Goal: Task Accomplishment & Management: Complete application form

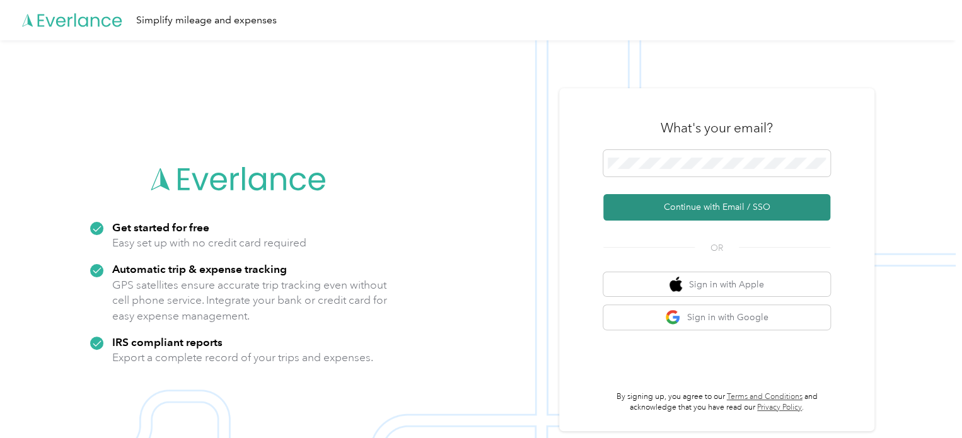
click at [691, 211] on button "Continue with Email / SSO" at bounding box center [716, 207] width 227 height 26
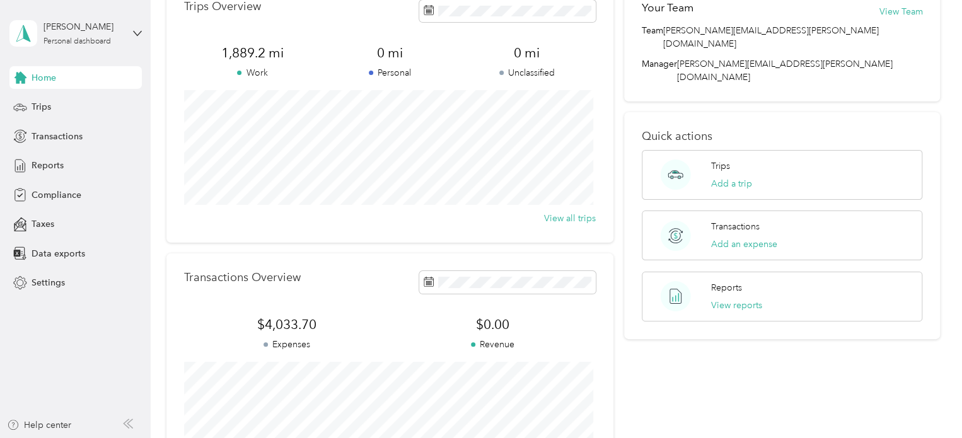
scroll to position [64, 0]
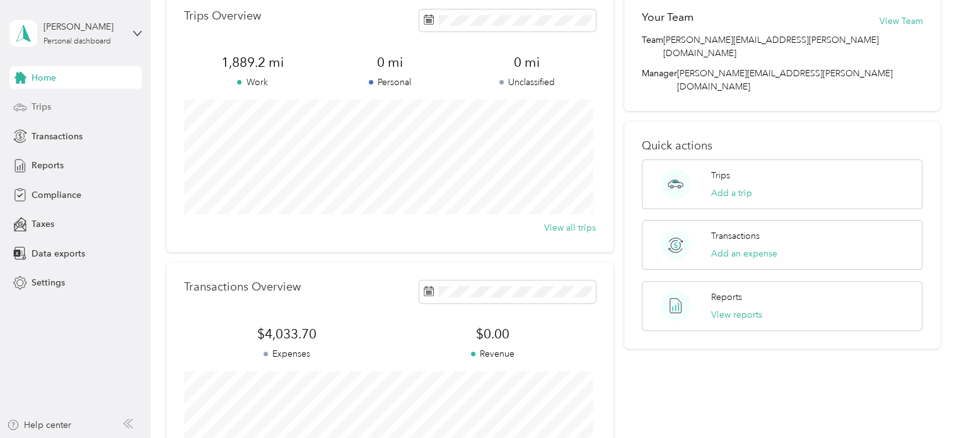
click at [42, 112] on span "Trips" at bounding box center [42, 106] width 20 height 13
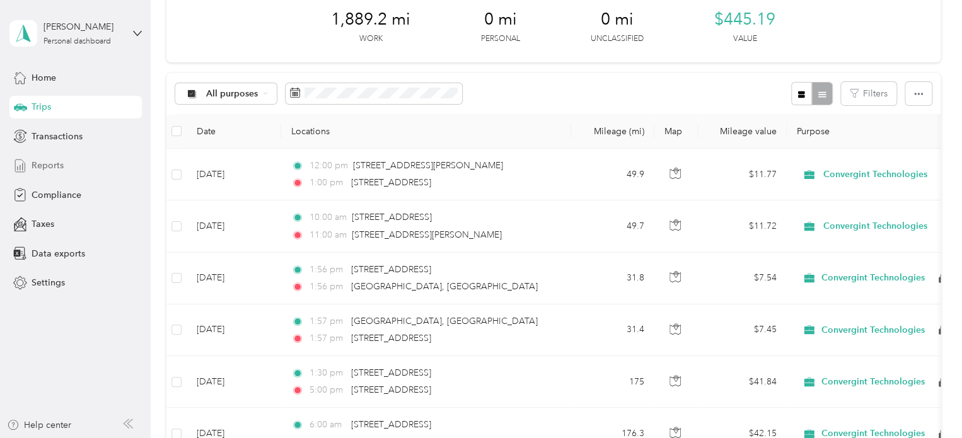
click at [43, 166] on span "Reports" at bounding box center [48, 165] width 32 height 13
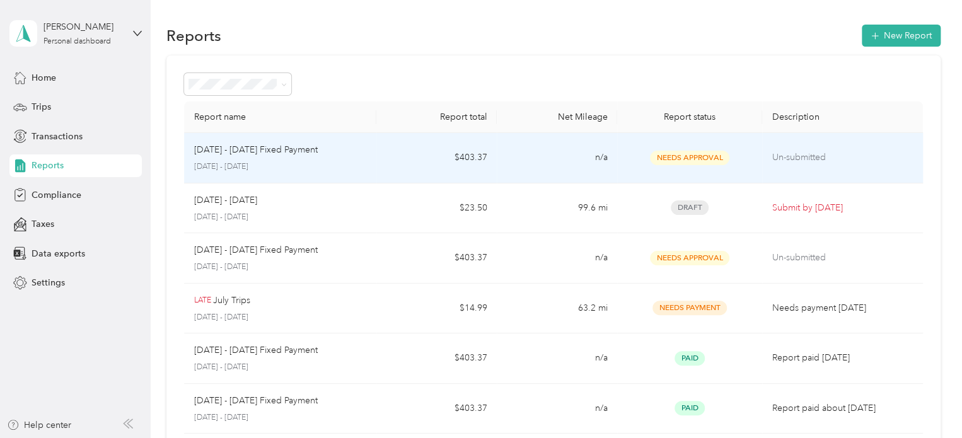
click at [274, 153] on p "[DATE] - [DATE] Fixed Payment" at bounding box center [256, 150] width 124 height 14
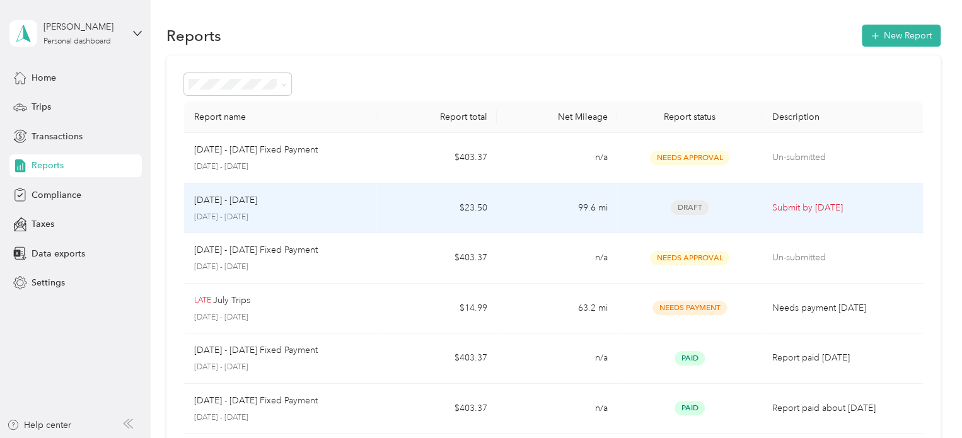
click at [313, 203] on div "[DATE] - [DATE]" at bounding box center [280, 201] width 173 height 14
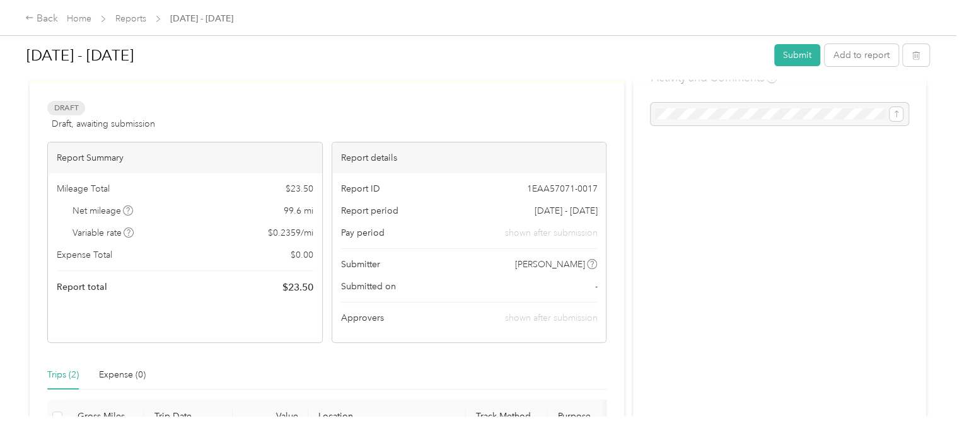
scroll to position [63, 0]
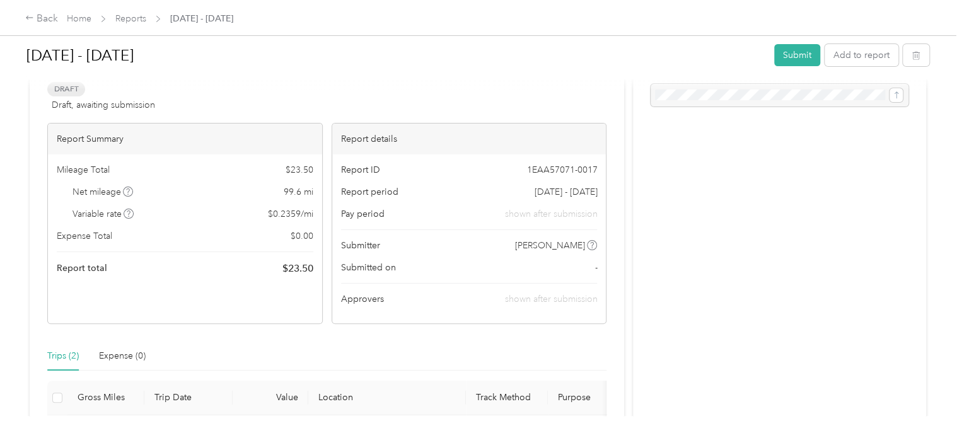
click at [573, 197] on span "[DATE] - [DATE]" at bounding box center [565, 191] width 63 height 13
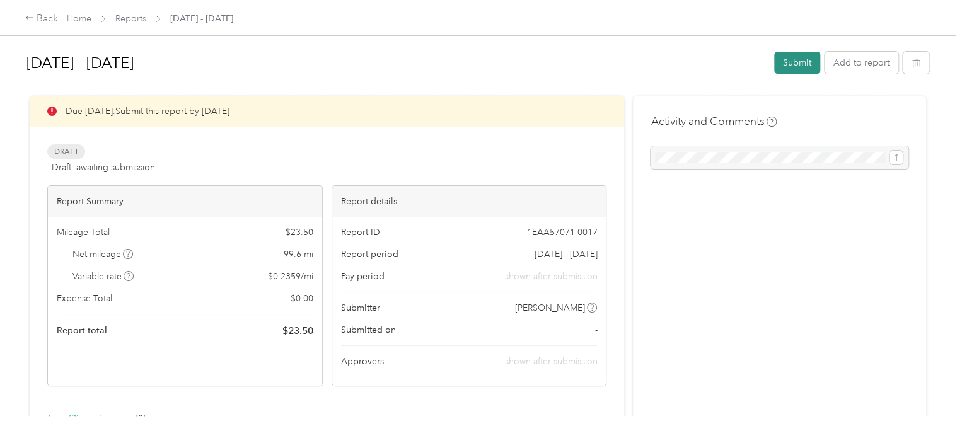
scroll to position [0, 0]
click at [798, 64] on button "Submit" at bounding box center [797, 63] width 46 height 22
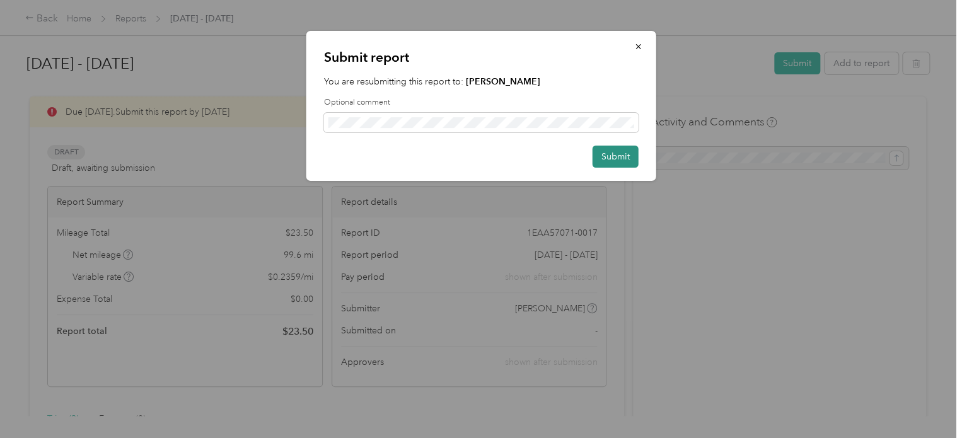
click at [621, 157] on button "Submit" at bounding box center [616, 157] width 46 height 22
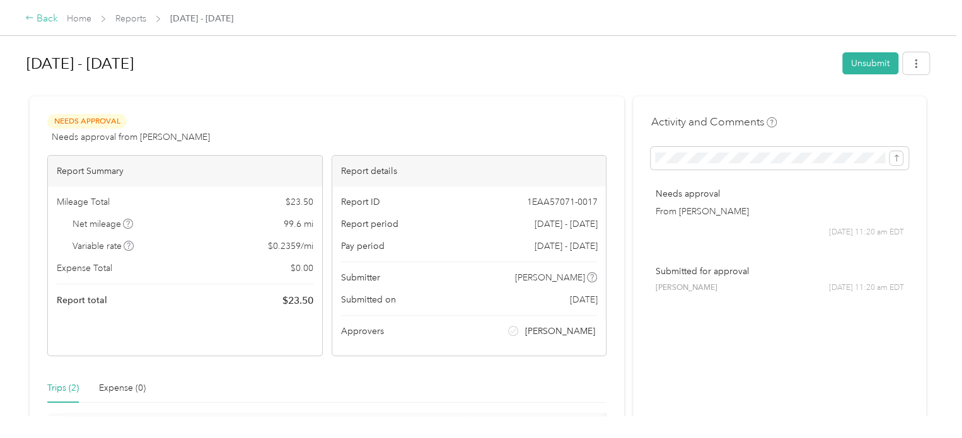
click at [44, 16] on div "Back" at bounding box center [41, 18] width 33 height 15
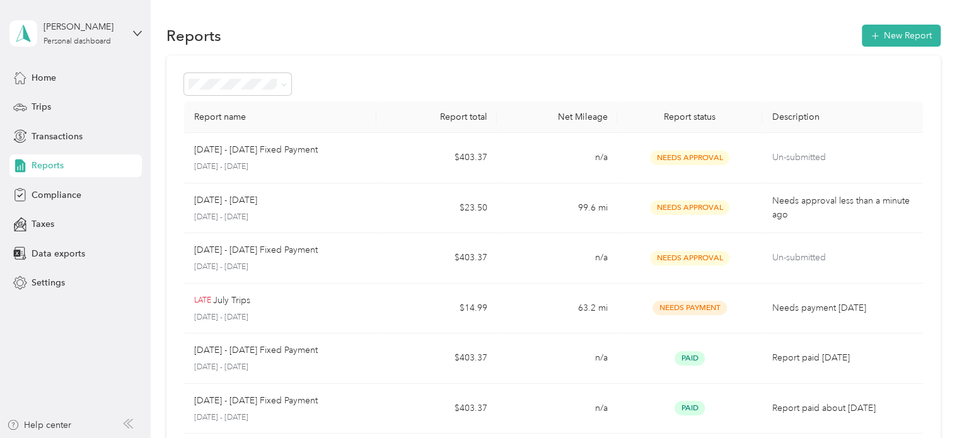
click at [60, 119] on div "Home Trips Transactions Reports Compliance Taxes Data exports Settings" at bounding box center [75, 180] width 132 height 228
click at [55, 110] on div "Trips" at bounding box center [75, 107] width 132 height 23
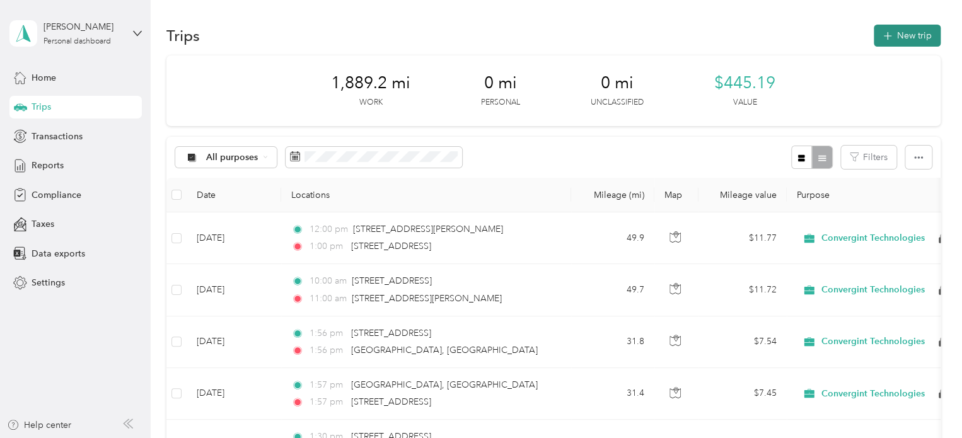
click at [887, 42] on button "New trip" at bounding box center [907, 36] width 67 height 22
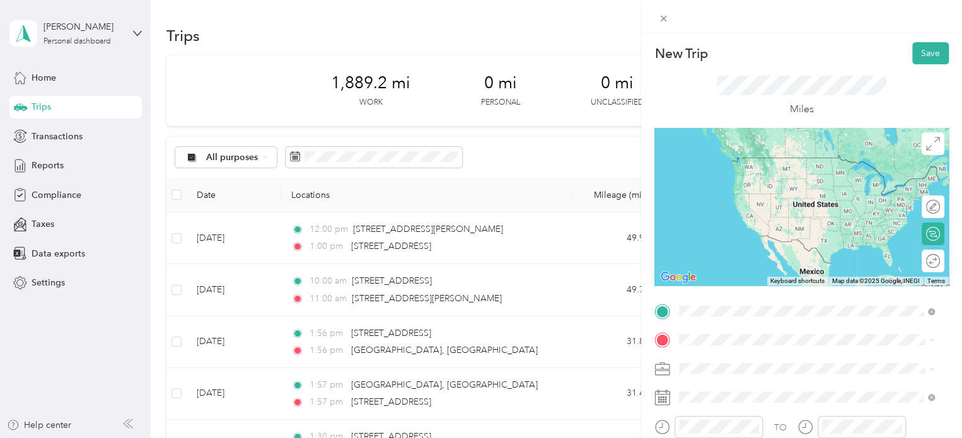
click at [829, 163] on span "[STREET_ADDRESS][US_STATE]" at bounding box center [766, 157] width 126 height 11
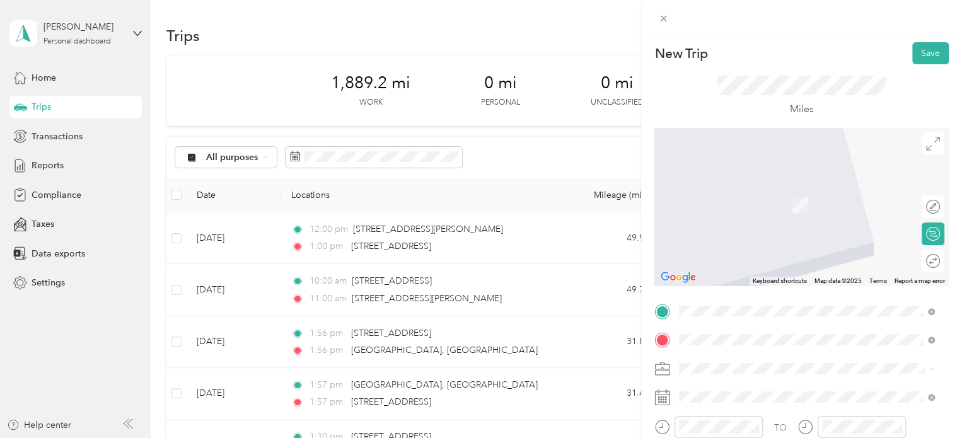
click at [840, 228] on span "[GEOGRAPHIC_DATA][US_STATE]" at bounding box center [771, 221] width 137 height 11
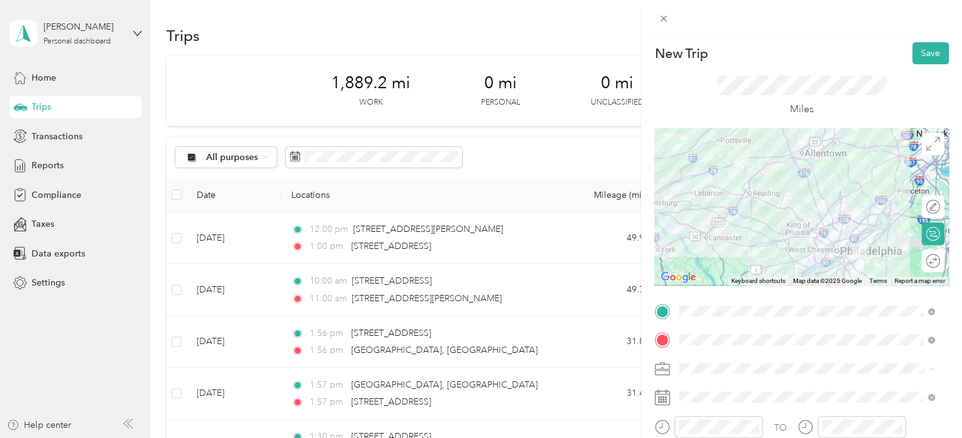
click at [878, 230] on div at bounding box center [801, 207] width 294 height 158
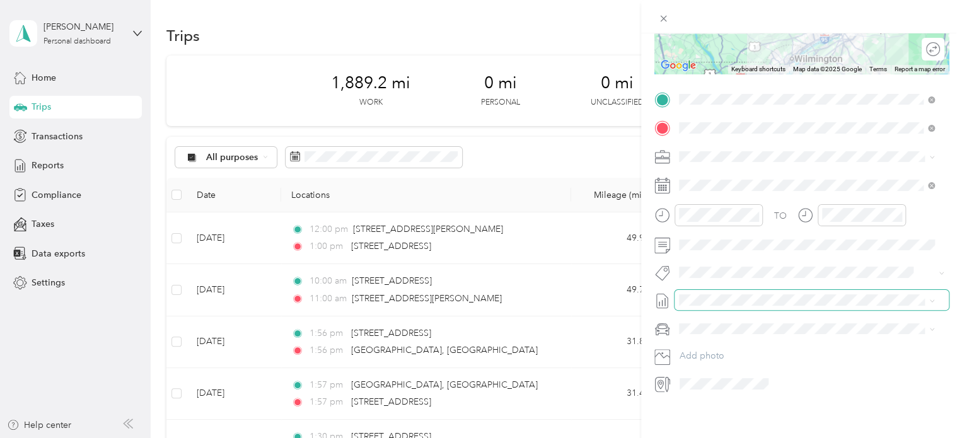
scroll to position [223, 0]
click at [759, 209] on icon "close-circle" at bounding box center [754, 213] width 9 height 9
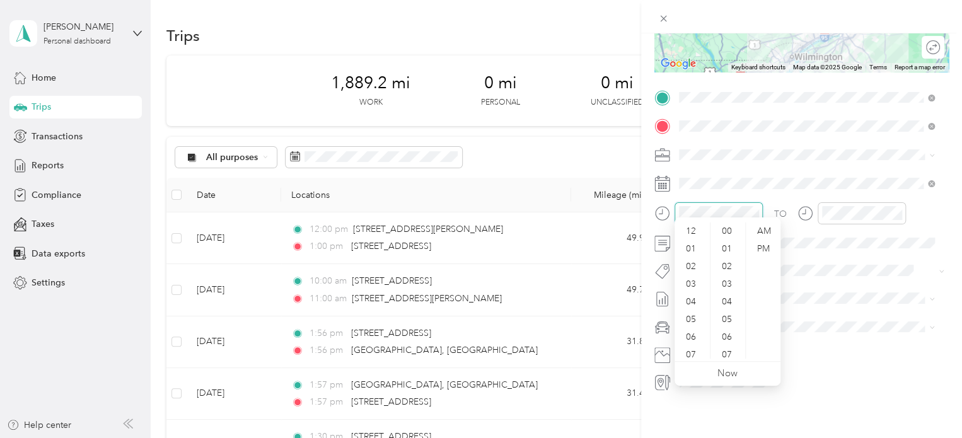
scroll to position [76, 0]
click at [697, 278] on div "07" at bounding box center [692, 279] width 30 height 18
click at [730, 233] on div "00" at bounding box center [728, 232] width 30 height 18
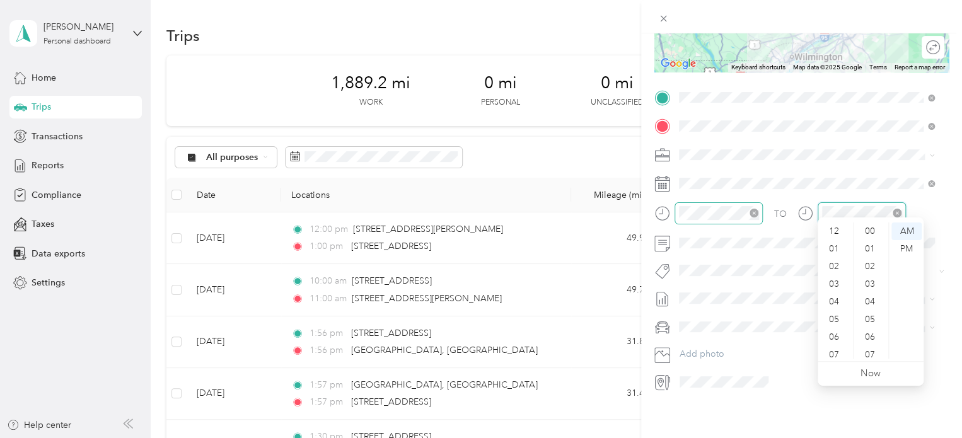
scroll to position [76, 0]
click at [839, 315] on div "09" at bounding box center [835, 315] width 30 height 18
click at [872, 226] on div "15" at bounding box center [871, 227] width 30 height 18
click at [909, 227] on div "AM" at bounding box center [907, 232] width 30 height 18
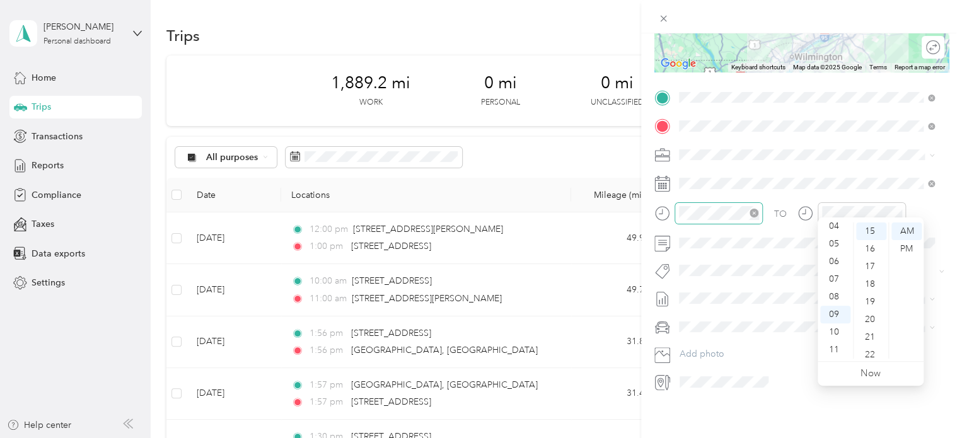
click at [931, 189] on div "TO Add photo" at bounding box center [801, 240] width 294 height 305
drag, startPoint x: 711, startPoint y: 343, endPoint x: 725, endPoint y: 297, distance: 48.3
click at [711, 342] on div "Blue" at bounding box center [806, 339] width 247 height 13
click at [733, 403] on div "New Trip Save This trip cannot be edited because it is either under review, app…" at bounding box center [801, 252] width 321 height 438
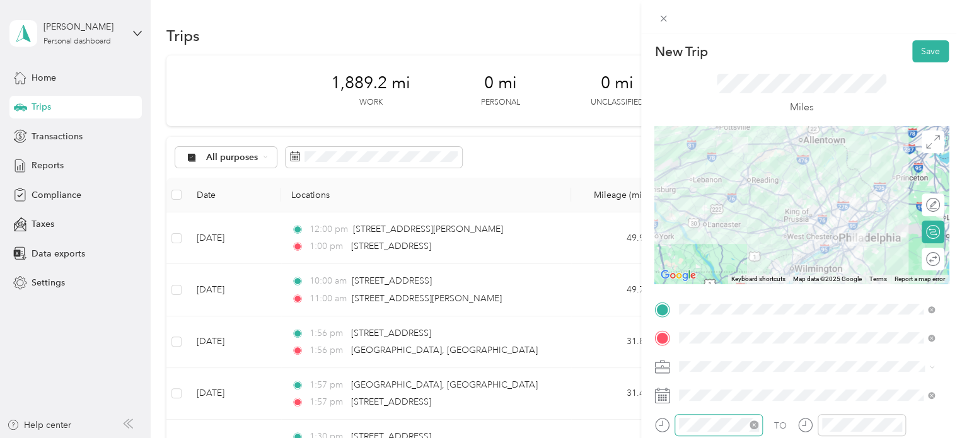
scroll to position [0, 0]
click at [912, 53] on button "Save" at bounding box center [930, 53] width 37 height 22
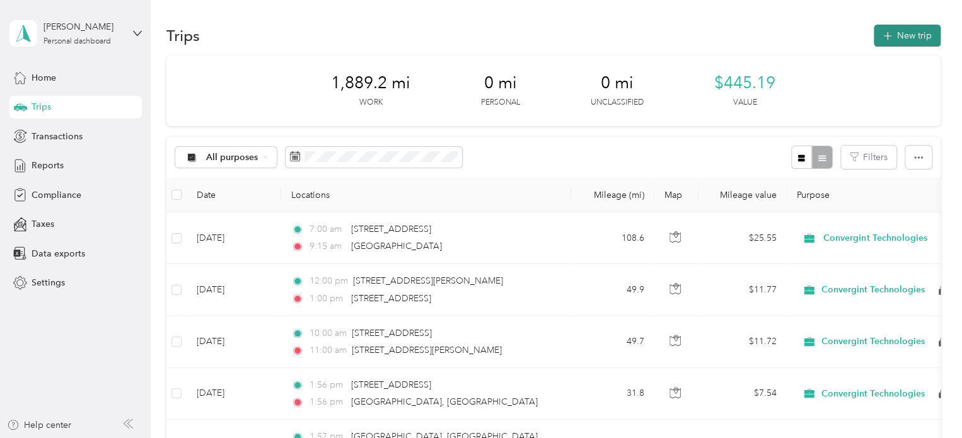
click at [910, 45] on button "New trip" at bounding box center [907, 36] width 67 height 22
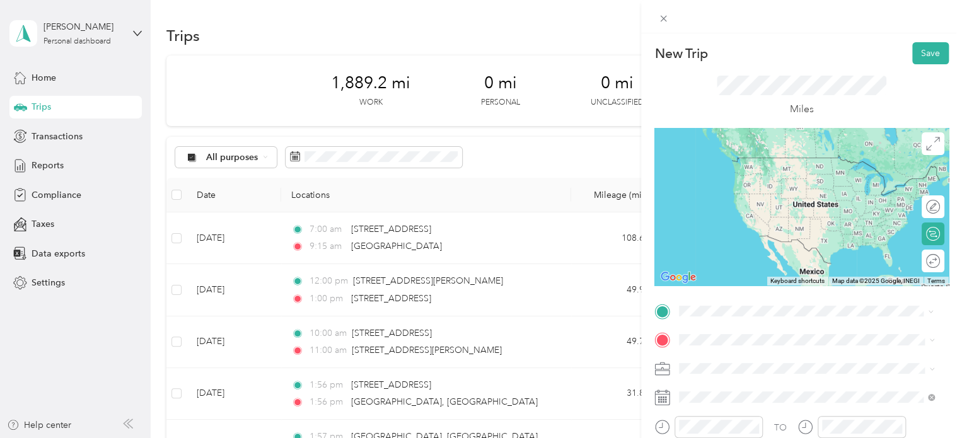
click at [832, 196] on span "[GEOGRAPHIC_DATA][US_STATE]" at bounding box center [771, 192] width 137 height 11
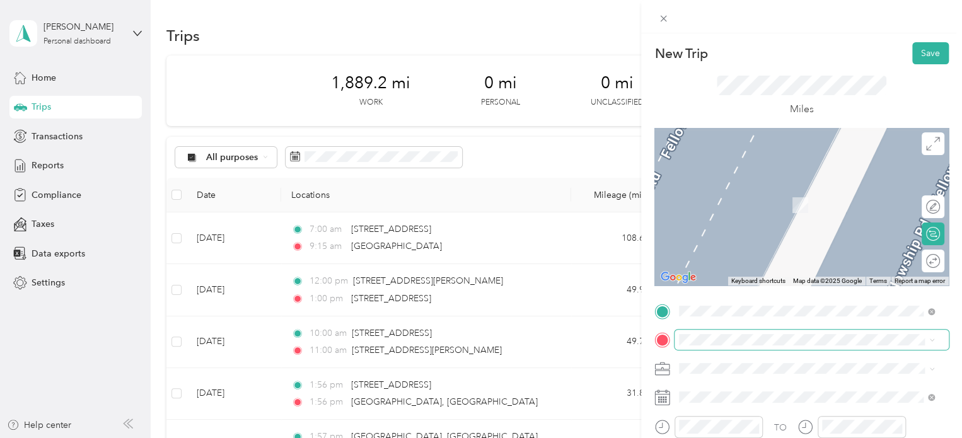
click at [792, 346] on span at bounding box center [812, 340] width 274 height 20
click at [829, 240] on span "[STREET_ADDRESS][US_STATE]" at bounding box center [766, 233] width 126 height 11
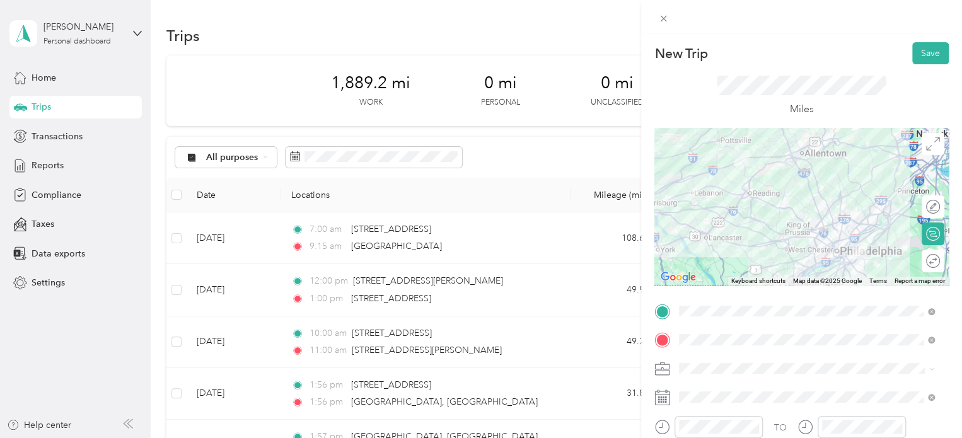
click at [866, 225] on div at bounding box center [801, 207] width 294 height 158
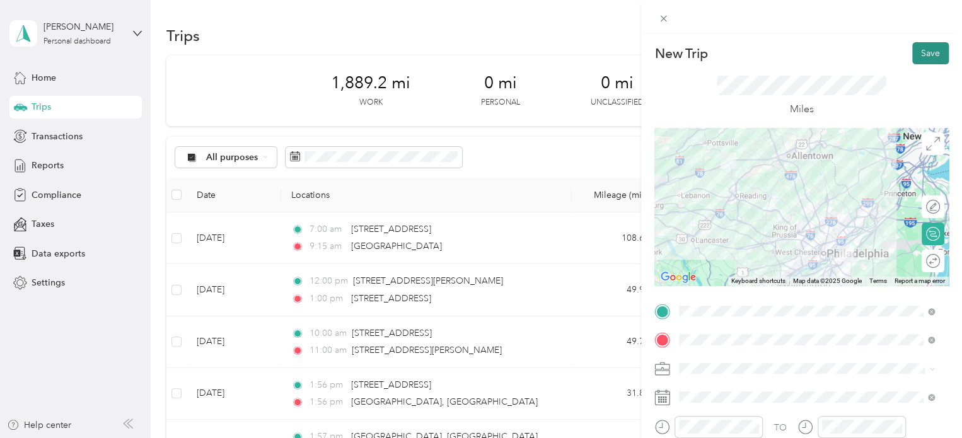
click at [917, 57] on button "Save" at bounding box center [930, 53] width 37 height 22
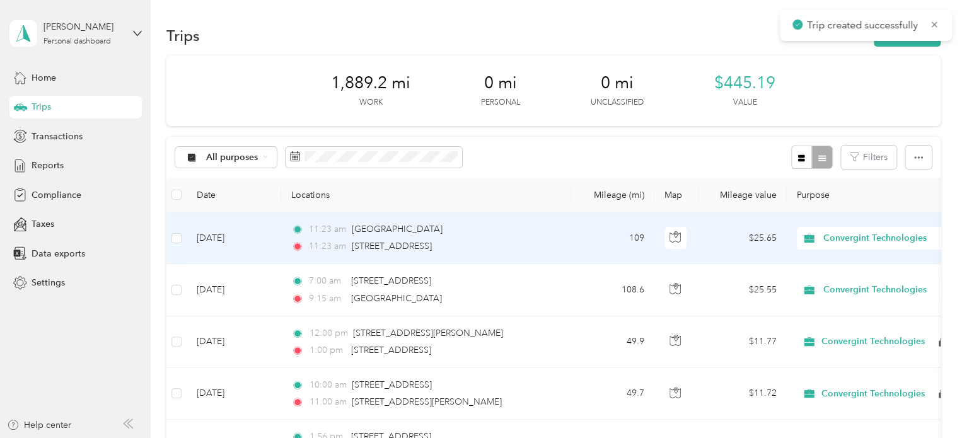
click at [527, 234] on div "11:[GEOGRAPHIC_DATA]" at bounding box center [423, 230] width 265 height 14
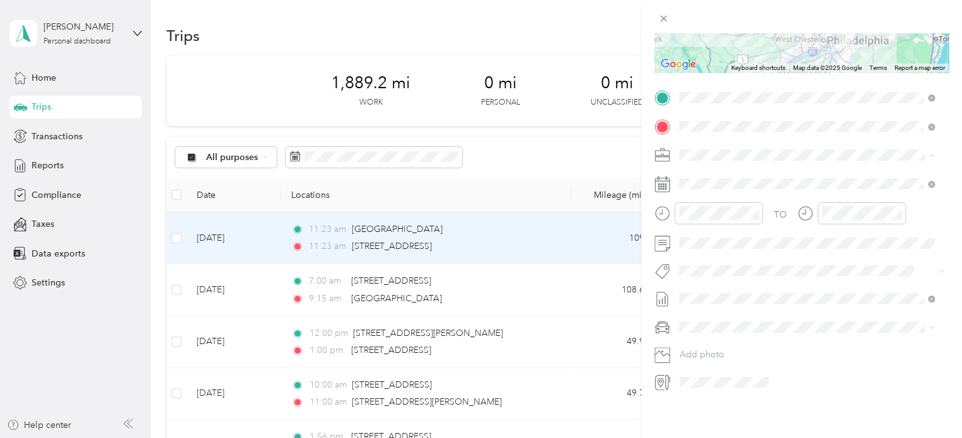
scroll to position [223, 0]
click at [703, 337] on div "Blue" at bounding box center [806, 334] width 247 height 13
click at [710, 312] on ul "00 01 02 03 04 05 06 07 08 09 10 11 12 13 14 15 16 17 18 19 20 21 22 23 24 25 2…" at bounding box center [727, 290] width 35 height 136
click at [769, 250] on div "PM" at bounding box center [763, 249] width 30 height 18
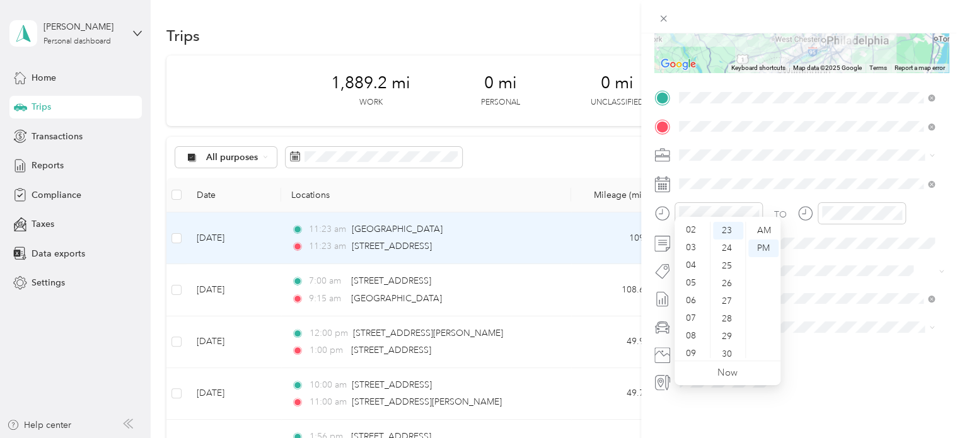
scroll to position [0, 0]
click at [696, 233] on div "12" at bounding box center [692, 231] width 30 height 18
click at [728, 229] on div "00" at bounding box center [728, 231] width 30 height 18
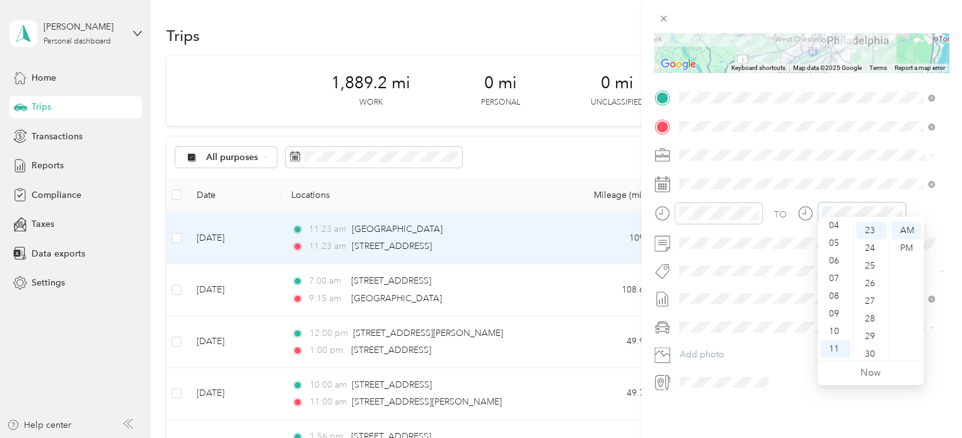
click at [807, 209] on div at bounding box center [852, 213] width 108 height 22
click at [830, 250] on div "01" at bounding box center [835, 249] width 30 height 18
click at [871, 226] on div "30" at bounding box center [871, 228] width 30 height 18
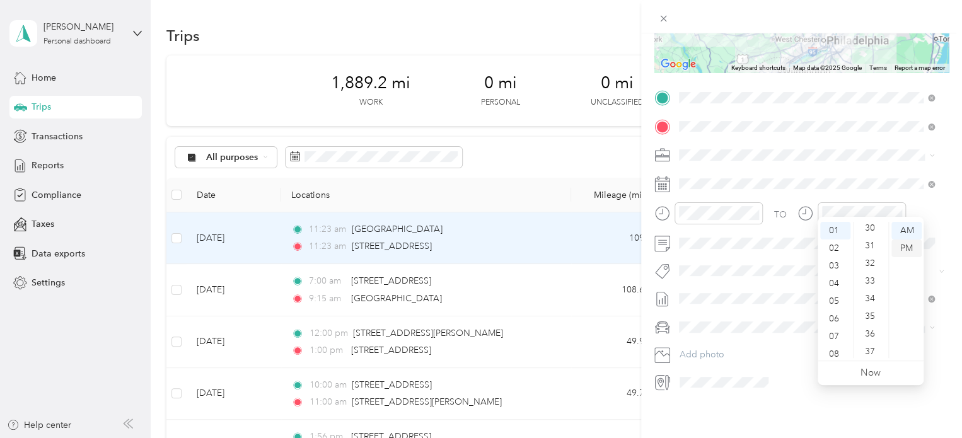
scroll to position [530, 0]
click at [903, 247] on div "PM" at bounding box center [907, 249] width 30 height 18
click at [736, 410] on div "Trip details Save This trip cannot be edited because it is either under review,…" at bounding box center [801, 252] width 321 height 438
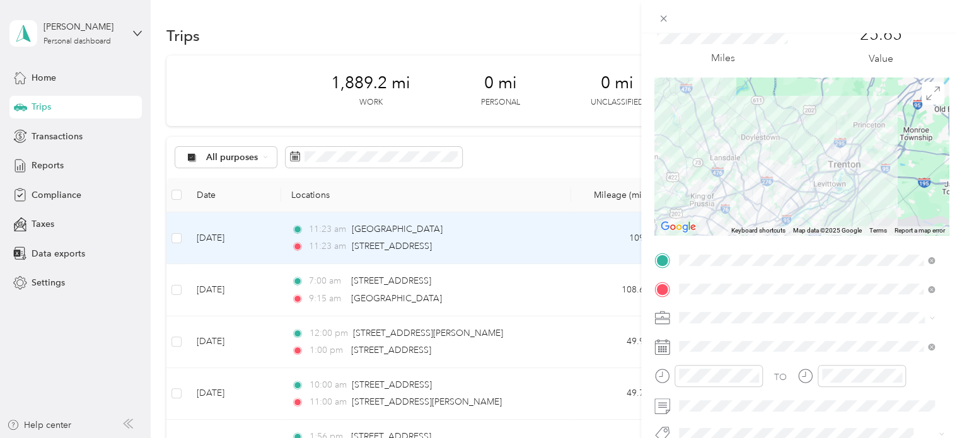
scroll to position [0, 0]
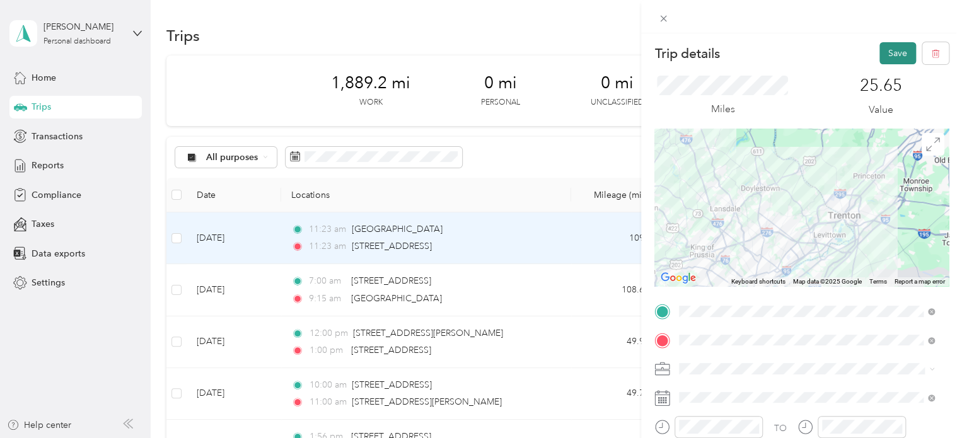
click at [885, 52] on button "Save" at bounding box center [898, 53] width 37 height 22
